Goal: Check status: Check status

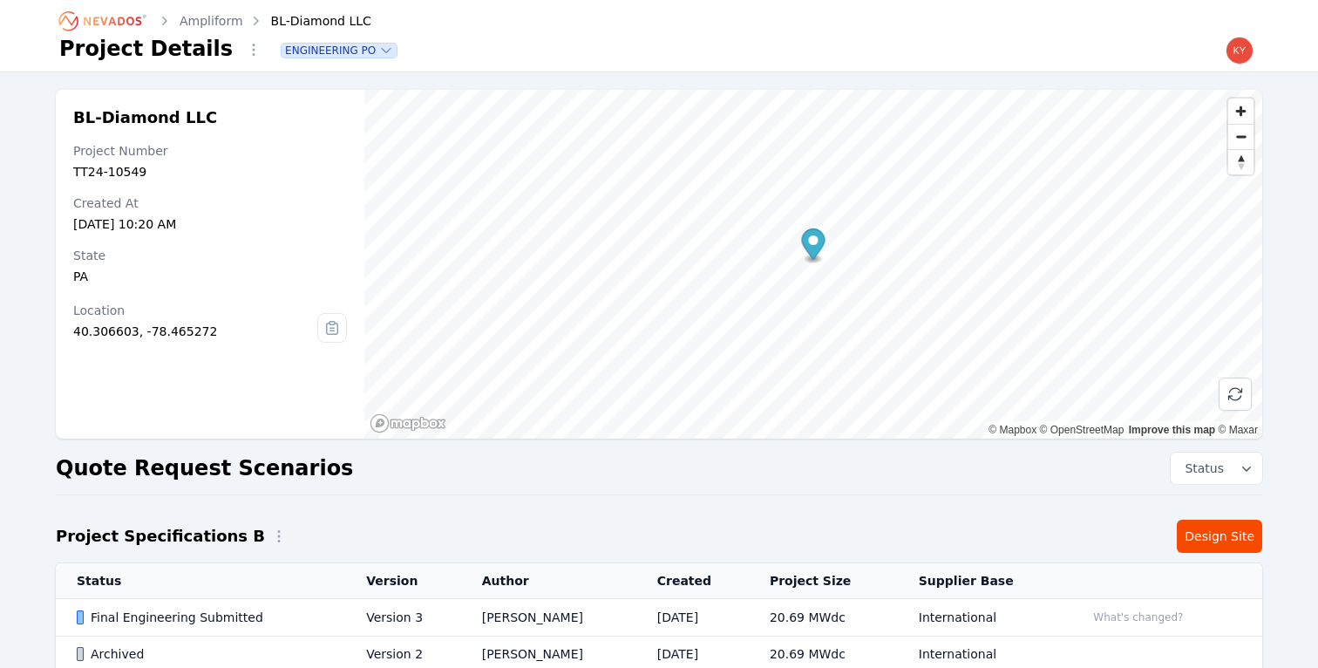
click at [409, 611] on td "Version 3" at bounding box center [402, 617] width 115 height 37
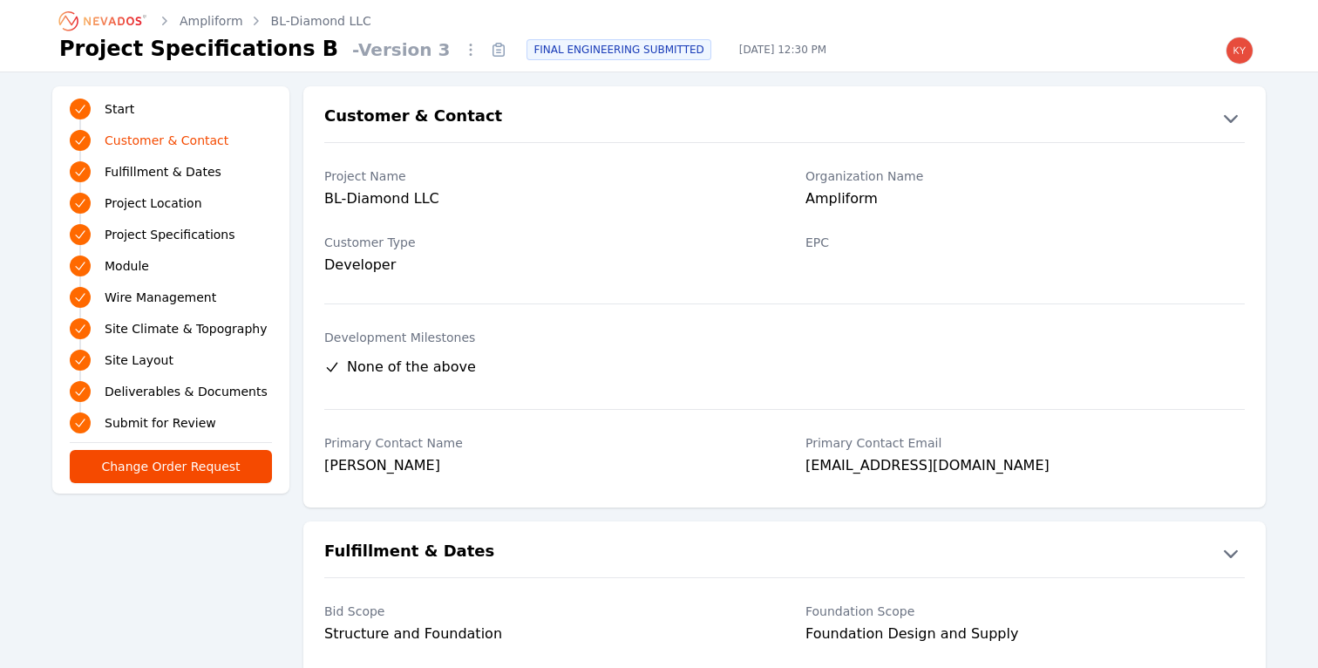
click at [78, 16] on icon "Breadcrumb" at bounding box center [104, 21] width 96 height 28
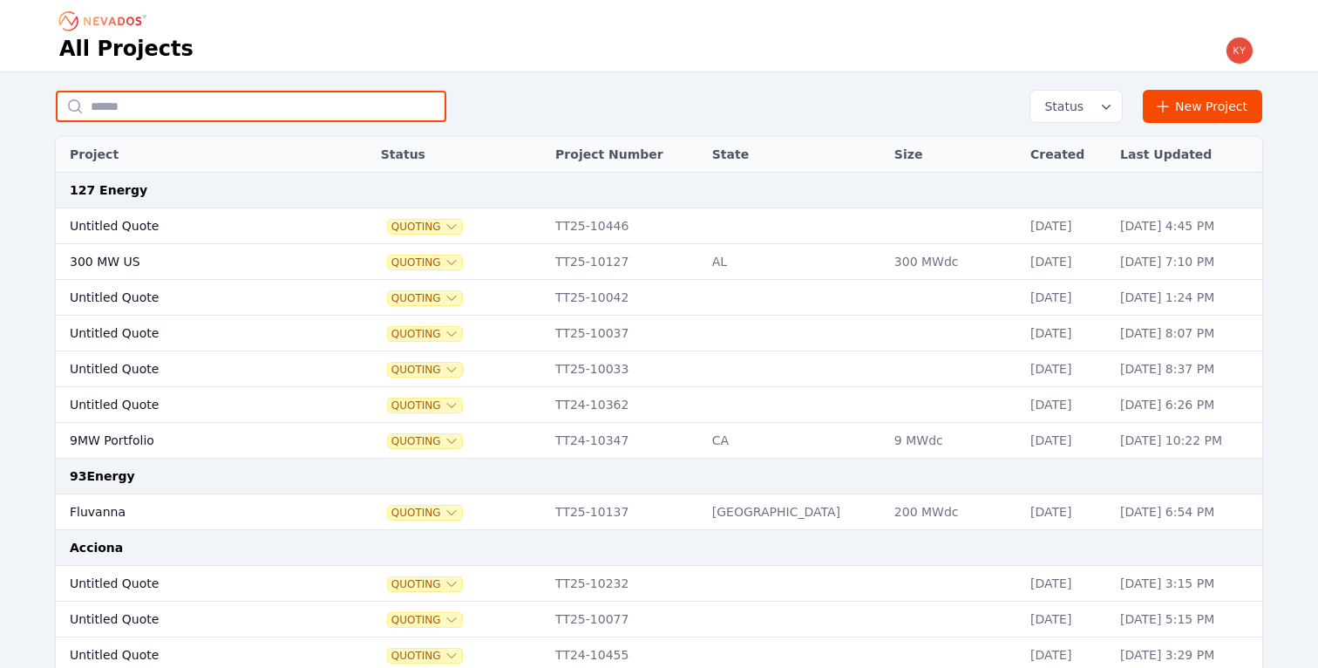
click at [269, 119] on input "text" at bounding box center [251, 106] width 391 height 31
type input "******"
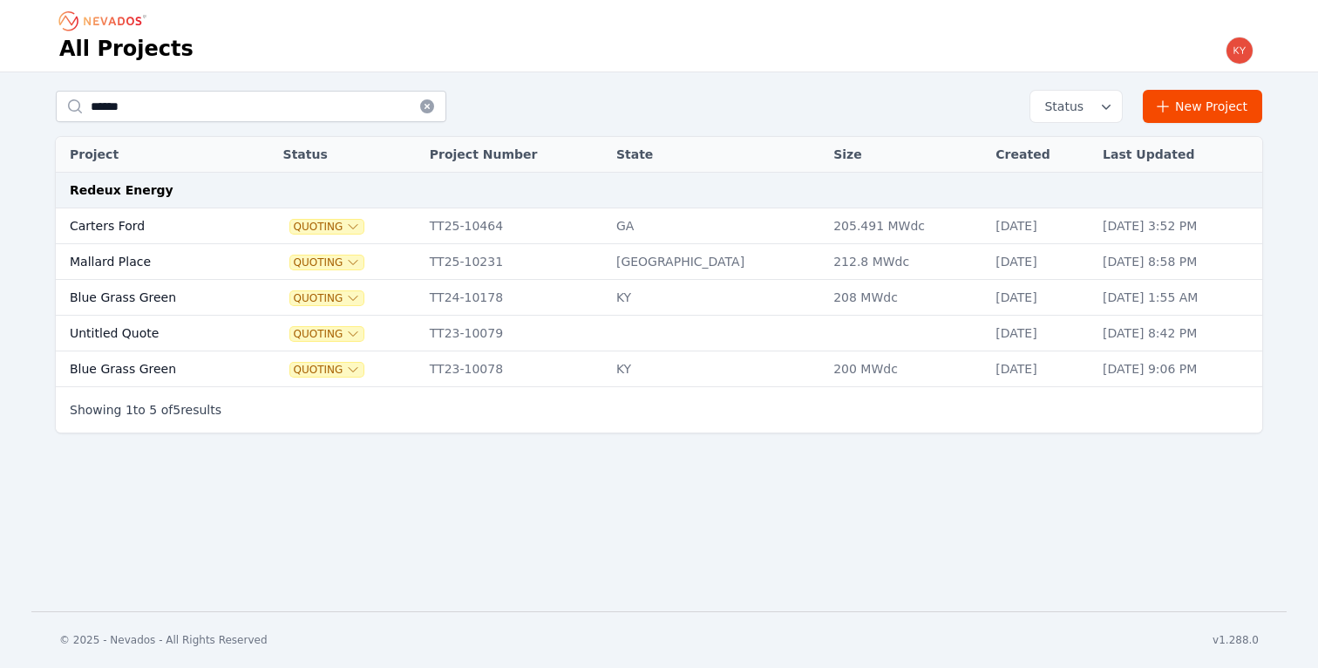
click at [200, 236] on td "Carters Ford" at bounding box center [152, 226] width 193 height 36
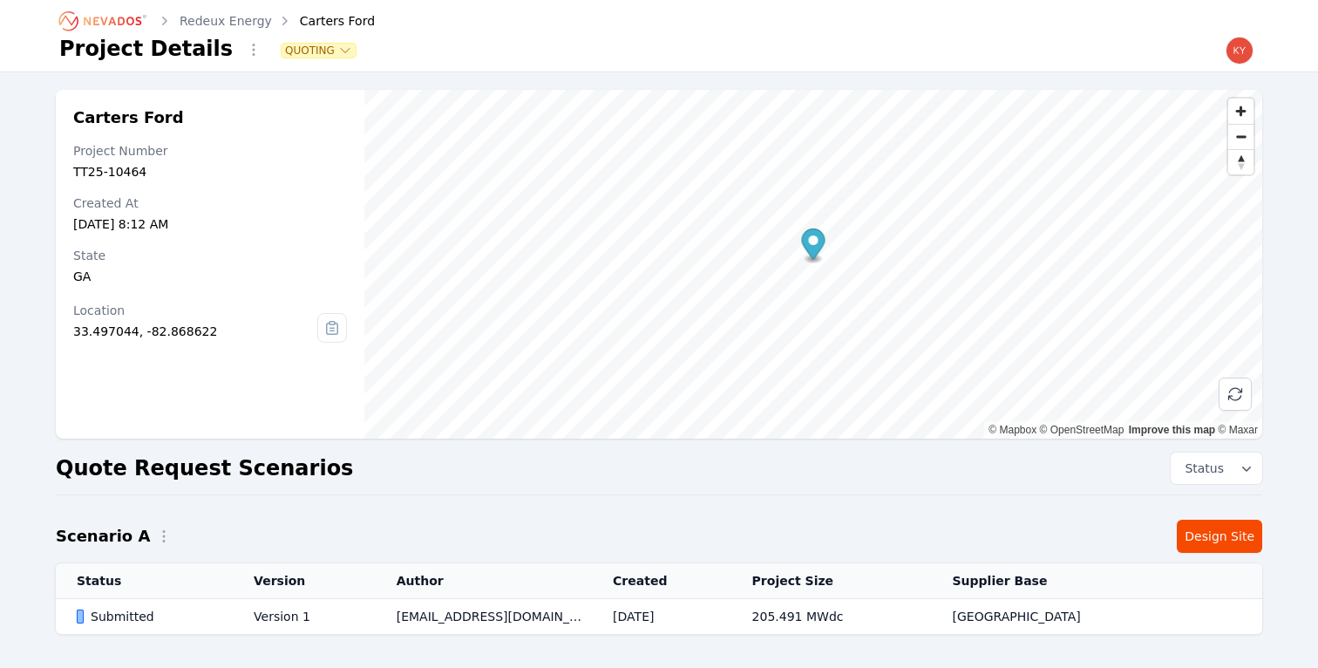
scroll to position [68, 0]
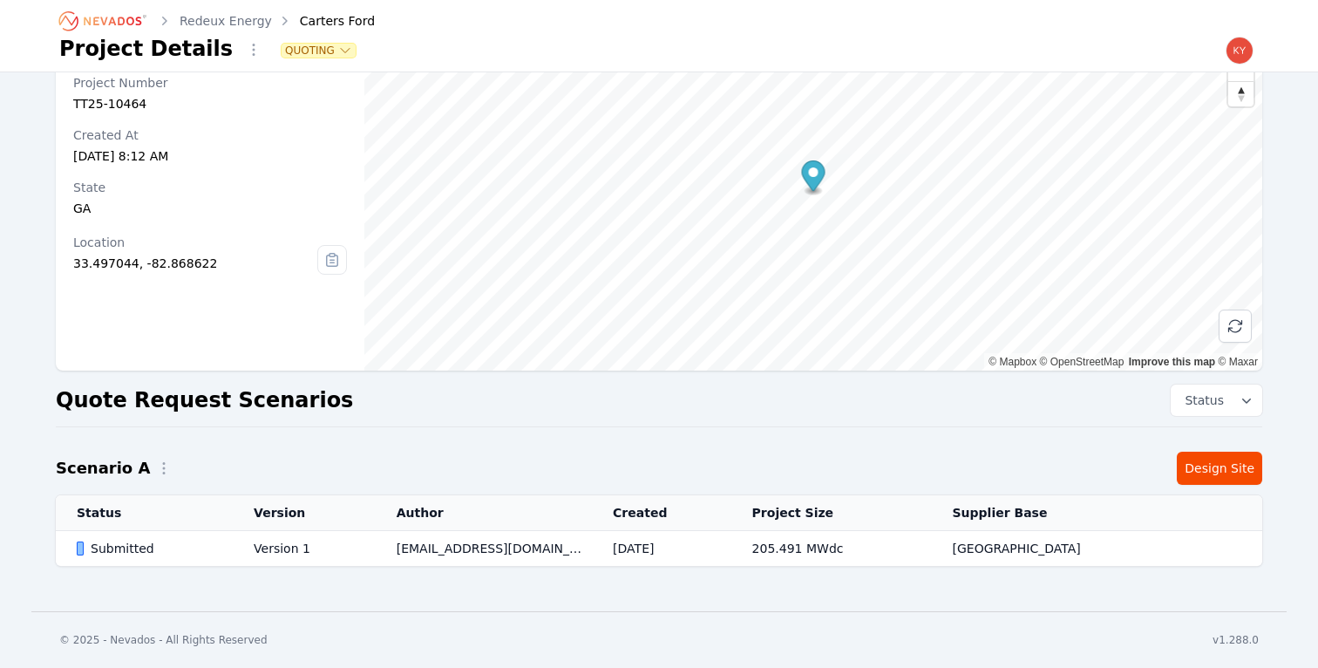
click at [267, 551] on td "Version 1" at bounding box center [304, 549] width 143 height 36
